Goal: Navigation & Orientation: Find specific page/section

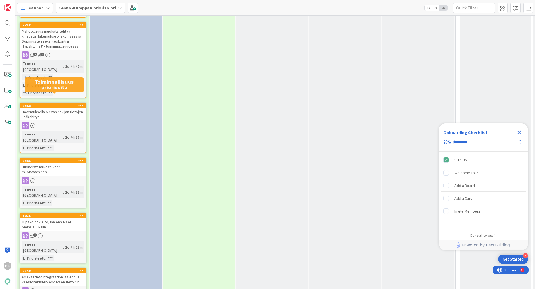
scroll to position [1141, 0]
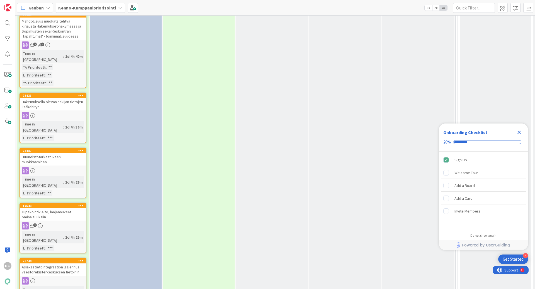
click at [64, 264] on div "Asiakastietointegraation laajennus väestörekisterkeskuksen tietoihin" at bounding box center [53, 270] width 66 height 12
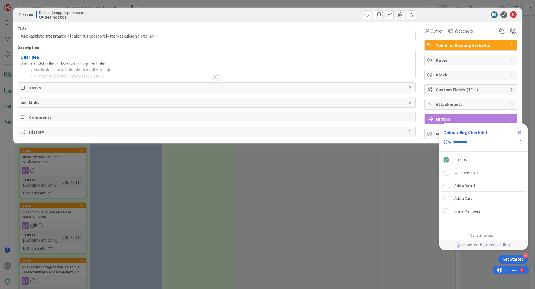
click at [216, 76] on div at bounding box center [217, 77] width 6 height 4
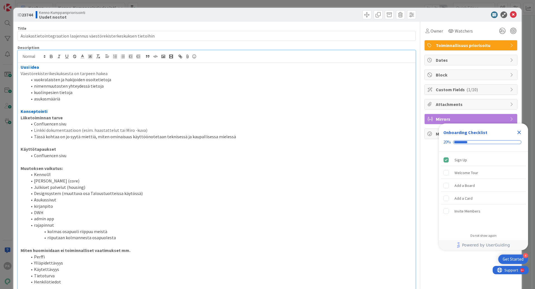
click at [520, 132] on icon "Close Checklist" at bounding box center [518, 132] width 7 height 7
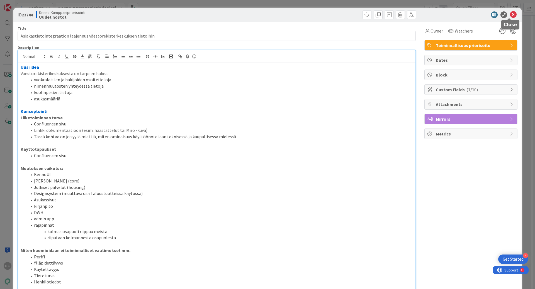
click at [509, 15] on icon at bounding box center [512, 14] width 7 height 7
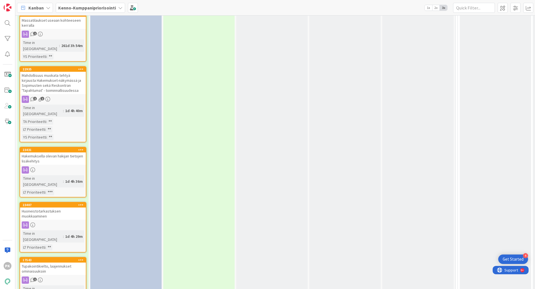
scroll to position [1114, 0]
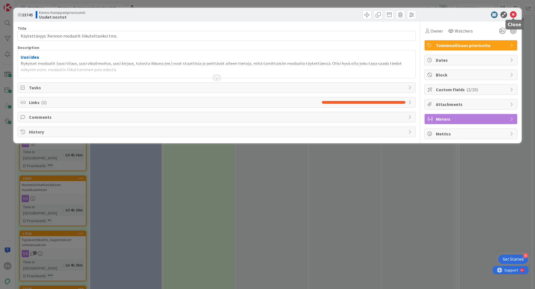
click at [512, 16] on icon at bounding box center [512, 14] width 7 height 7
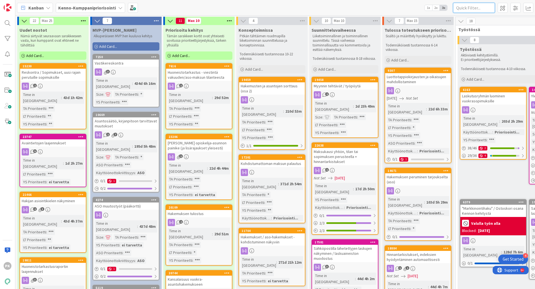
click at [460, 10] on input "text" at bounding box center [474, 8] width 42 height 10
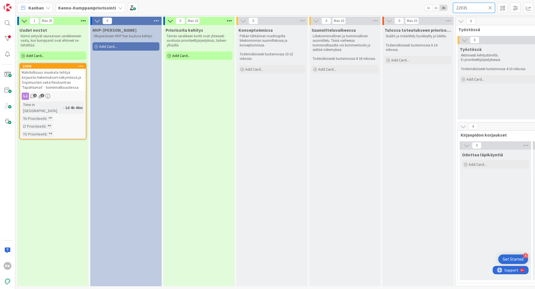
type input "22935"
click at [36, 84] on span "Mahdollisuus muokata tehtyä kirjausta Hakemukset-näkymässä ja Sopimusten sekä R…" at bounding box center [51, 80] width 59 height 20
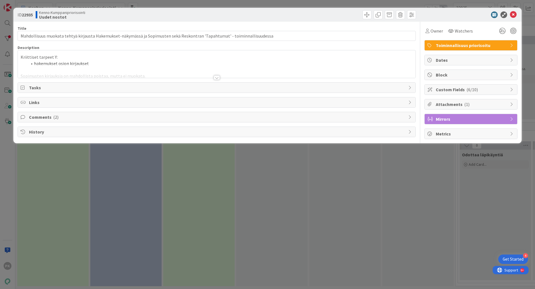
click at [212, 76] on div at bounding box center [216, 71] width 397 height 14
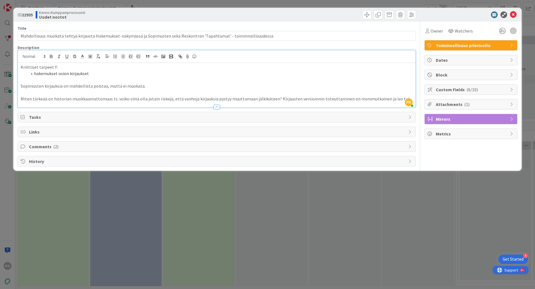
click at [40, 146] on span "Comments ( 2 )" at bounding box center [217, 146] width 376 height 7
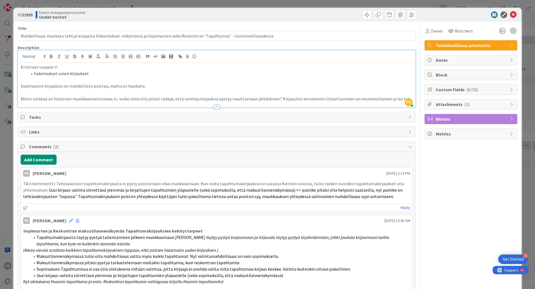
click at [449, 107] on span "Attachments ( 1 )" at bounding box center [470, 104] width 71 height 7
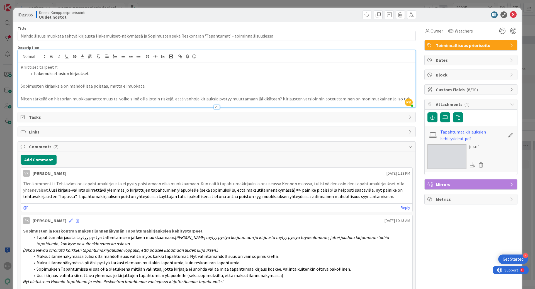
click at [454, 90] on span "Custom Fields ( 6/10 )" at bounding box center [470, 89] width 71 height 7
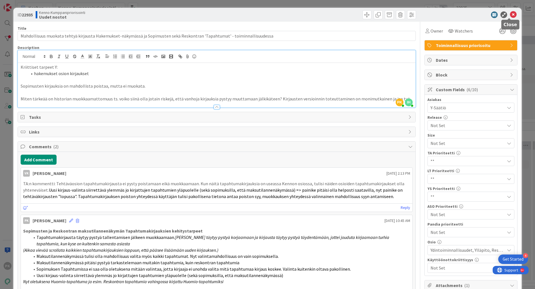
click at [509, 14] on icon at bounding box center [512, 14] width 7 height 7
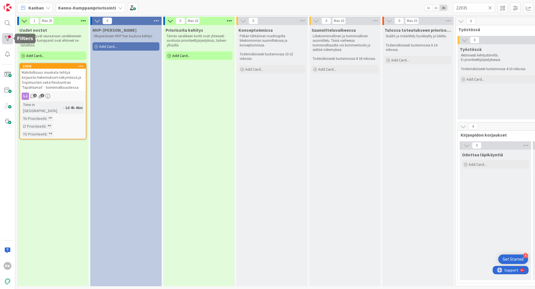
click at [6, 38] on div at bounding box center [7, 38] width 11 height 11
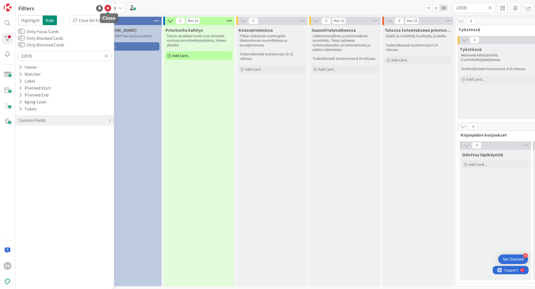
click at [107, 6] on icon at bounding box center [107, 8] width 7 height 7
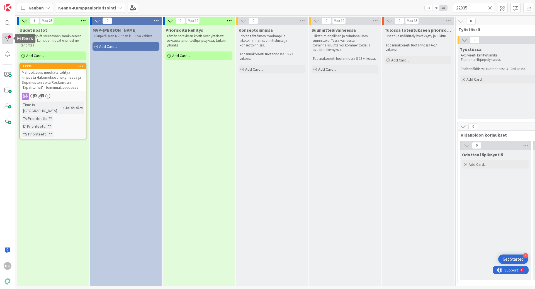
click at [7, 36] on div at bounding box center [7, 38] width 11 height 11
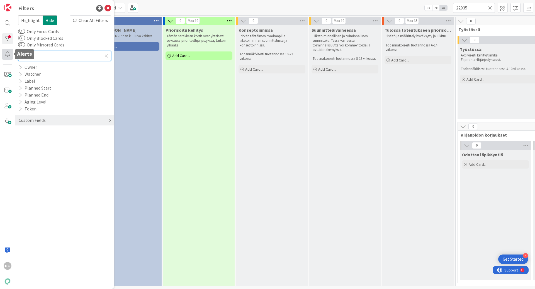
drag, startPoint x: 41, startPoint y: 56, endPoint x: 4, endPoint y: 56, distance: 36.5
click at [4, 56] on div "PK Filters Highlight Hide Clear All Filters Only Focus Cards Only Blocked Cards…" at bounding box center [7, 144] width 15 height 289
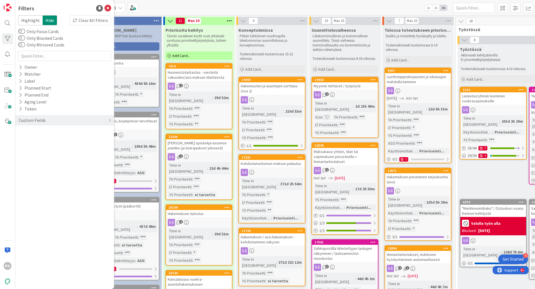
click at [62, 146] on div "Filters Highlight Hide Clear All Filters Only Focus Cards Only Blocked Cards On…" at bounding box center [64, 144] width 99 height 289
click at [108, 6] on icon at bounding box center [107, 8] width 7 height 7
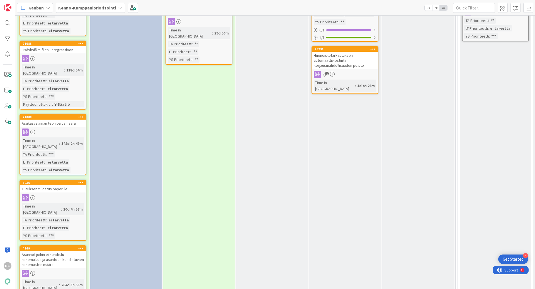
scroll to position [752, 0]
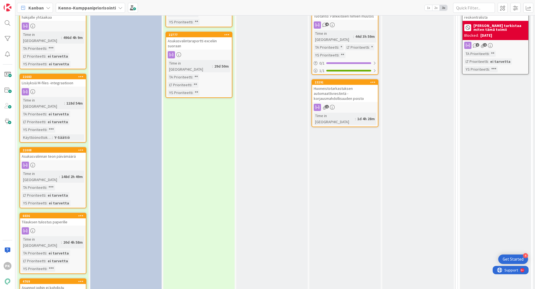
click at [48, 219] on div "Tilauksen tulostus paperille" at bounding box center [53, 222] width 66 height 7
